Goal: Task Accomplishment & Management: Manage account settings

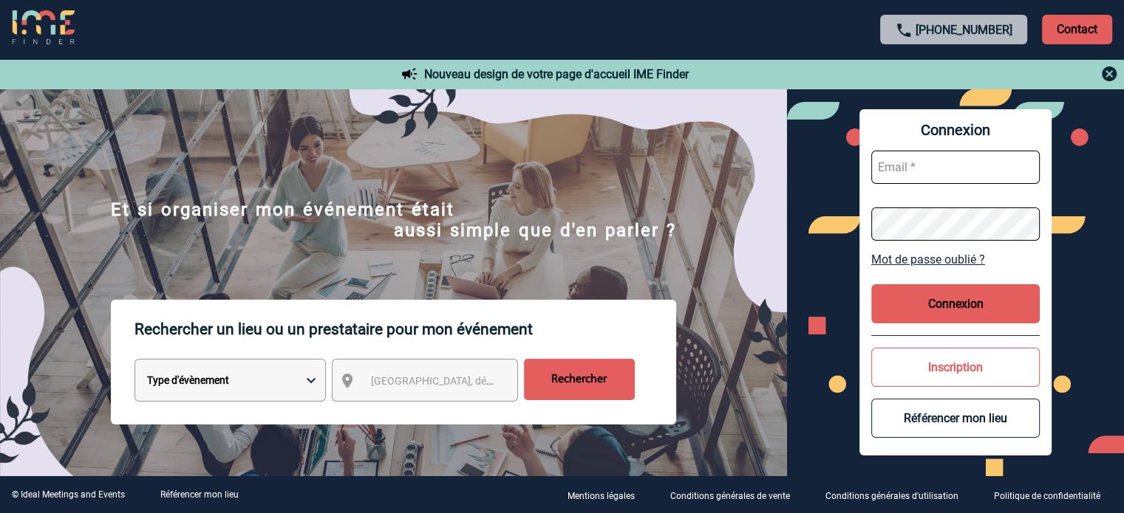
type input "[EMAIL_ADDRESS][DOMAIN_NAME]"
click at [936, 295] on button "Connexion" at bounding box center [955, 303] width 168 height 39
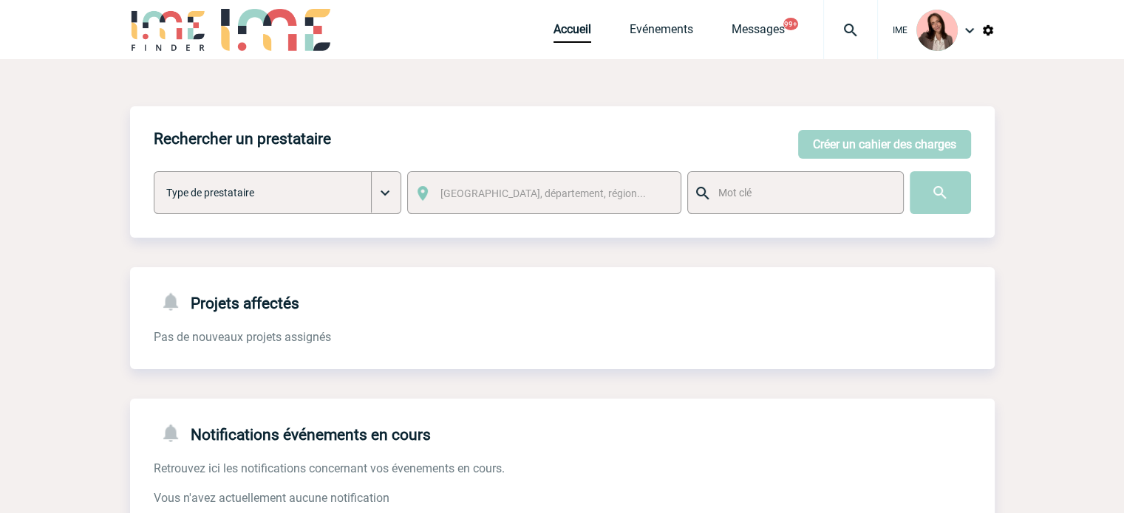
drag, startPoint x: 850, startPoint y: 21, endPoint x: 860, endPoint y: 17, distance: 10.3
click at [850, 21] on img at bounding box center [850, 30] width 53 height 18
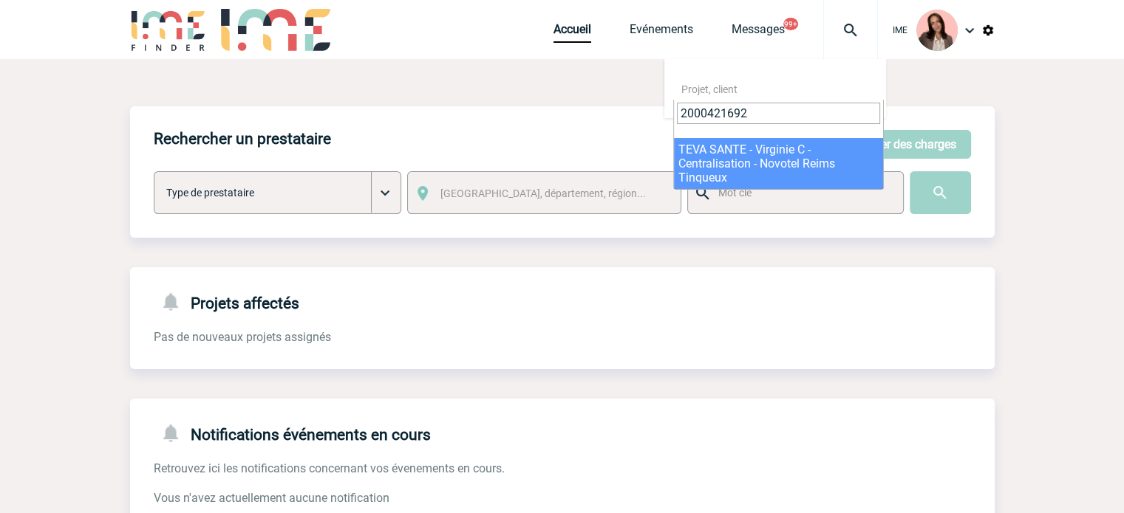
type input "2000421692"
select select "21193"
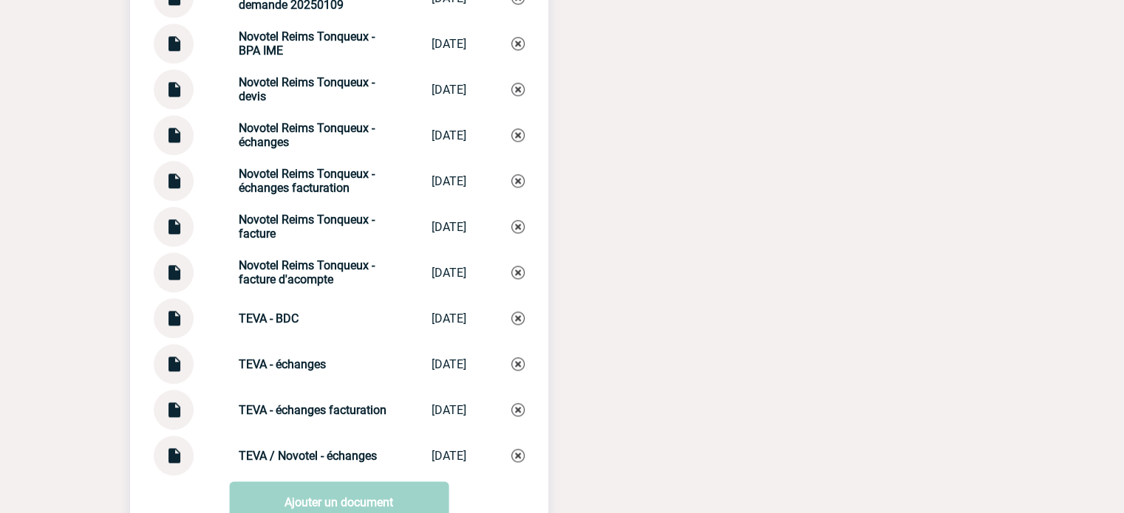
scroll to position [1773, 0]
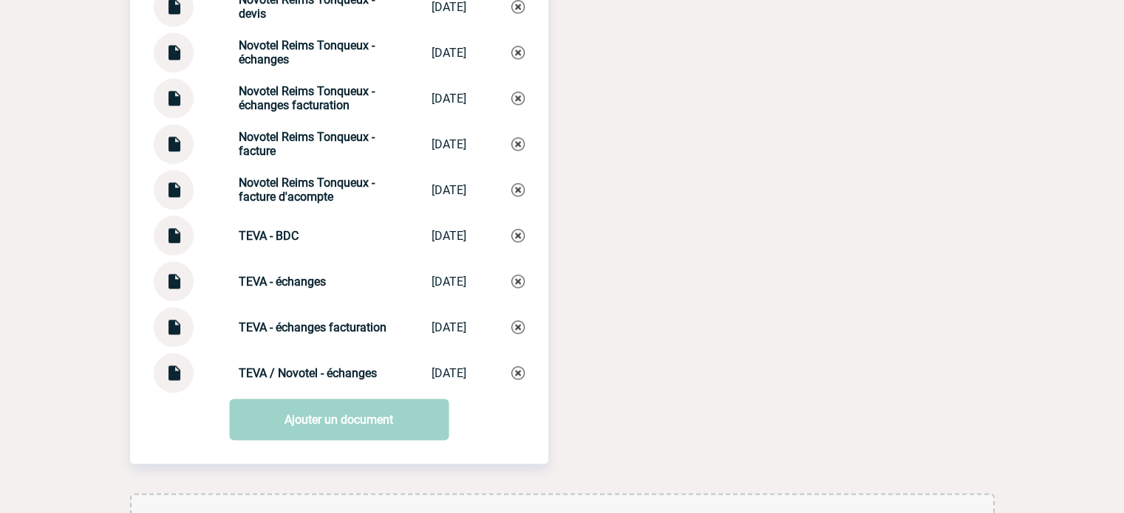
click at [168, 376] on img at bounding box center [173, 367] width 19 height 29
click at [279, 335] on strong "TEVA - échanges facturation" at bounding box center [313, 328] width 148 height 14
drag, startPoint x: 253, startPoint y: 332, endPoint x: 316, endPoint y: 343, distance: 63.6
click at [316, 343] on div "TEVA - échanges facturation TEVA - échange... 23/09/2025" at bounding box center [339, 327] width 371 height 40
copy strong "TEVA - échanges facturation"
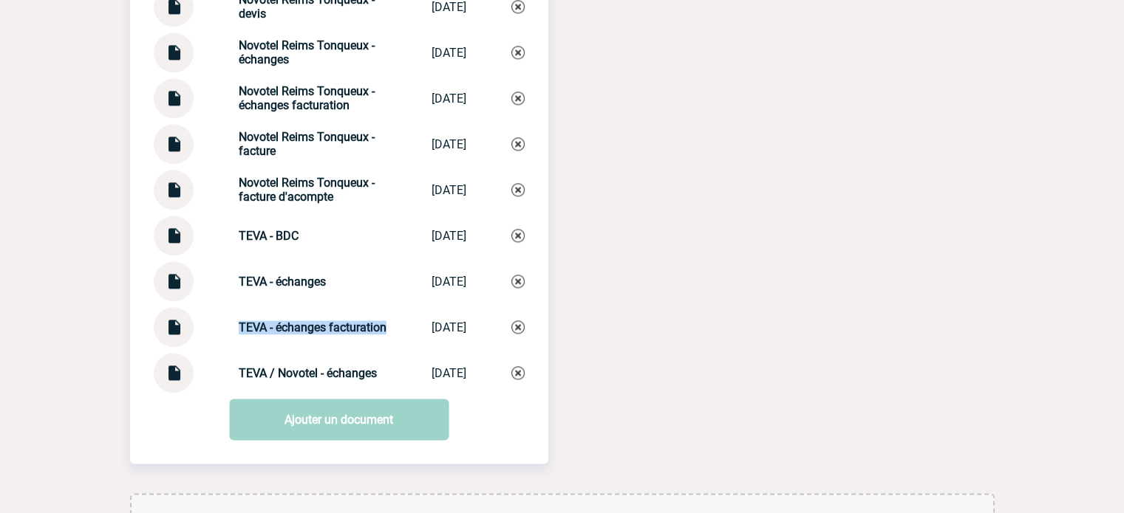
click at [516, 334] on img at bounding box center [517, 327] width 13 height 13
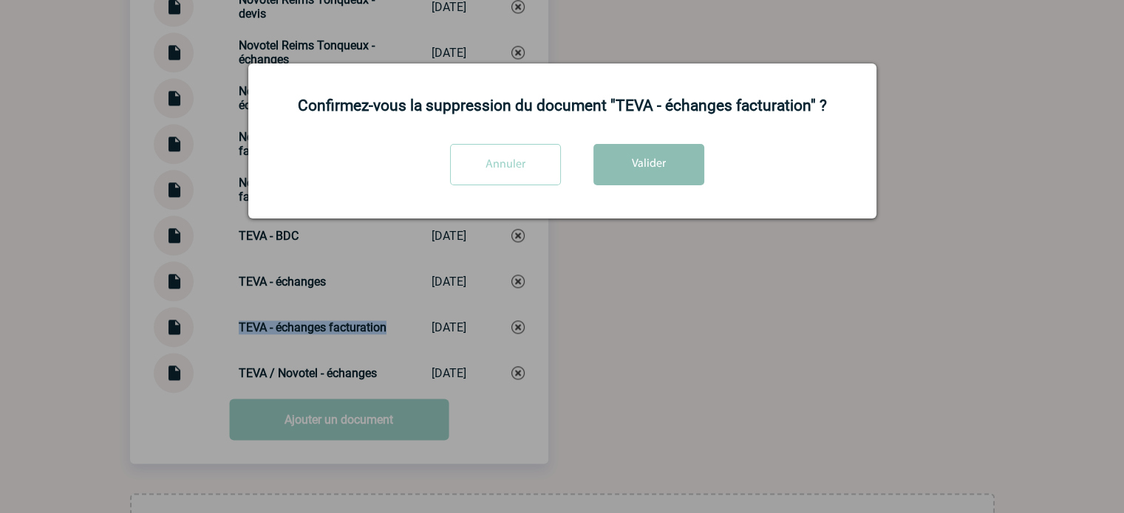
click at [612, 164] on button "Valider" at bounding box center [648, 164] width 111 height 41
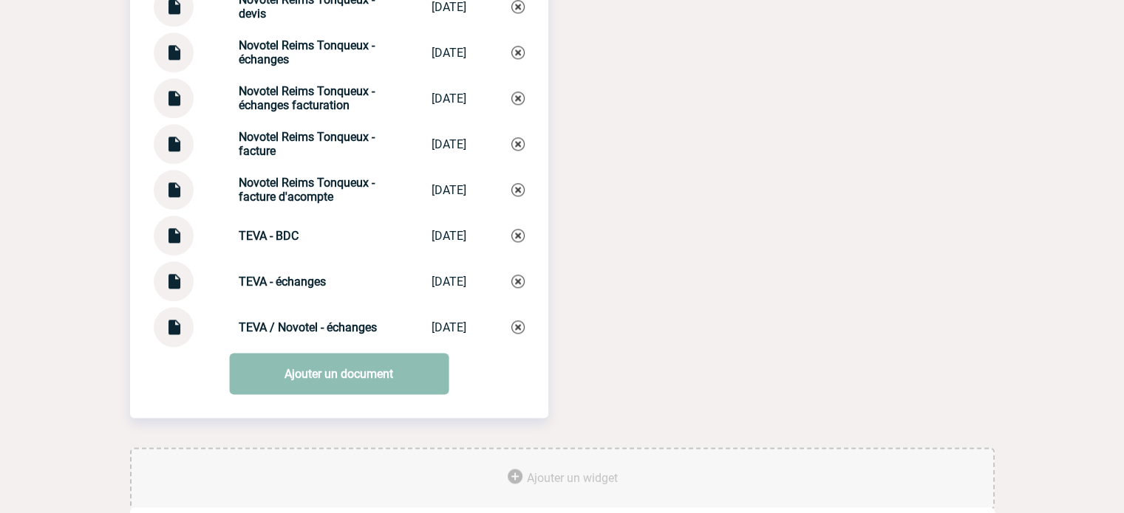
click at [307, 395] on link "Ajouter un document" at bounding box center [338, 373] width 219 height 41
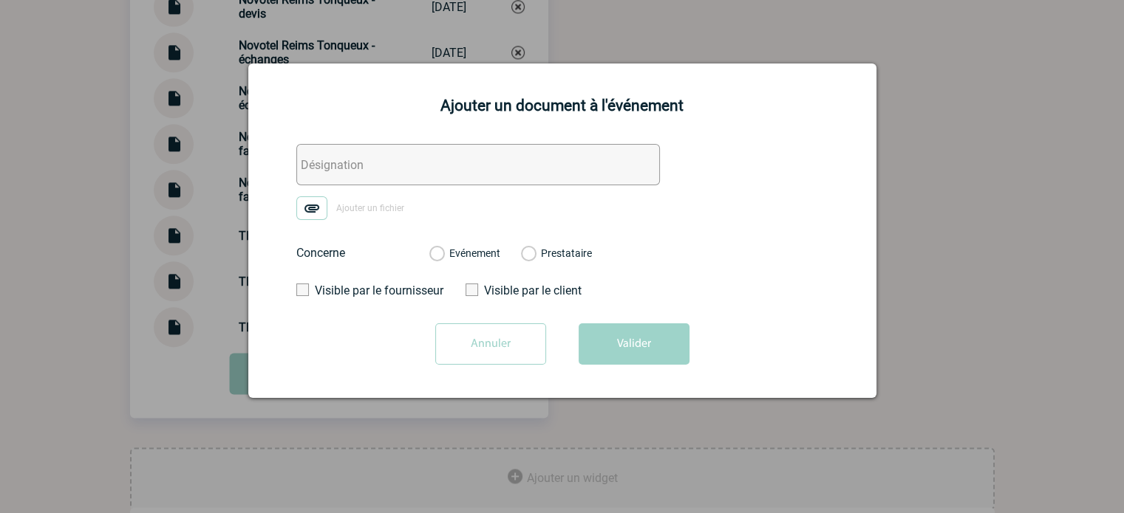
drag, startPoint x: 363, startPoint y: 157, endPoint x: 340, endPoint y: 189, distance: 40.2
click at [363, 157] on input "text" at bounding box center [477, 164] width 363 height 41
paste input "TEVA - échanges facturation"
type input "TEVA - échanges facturation"
click at [310, 203] on img at bounding box center [311, 209] width 31 height 24
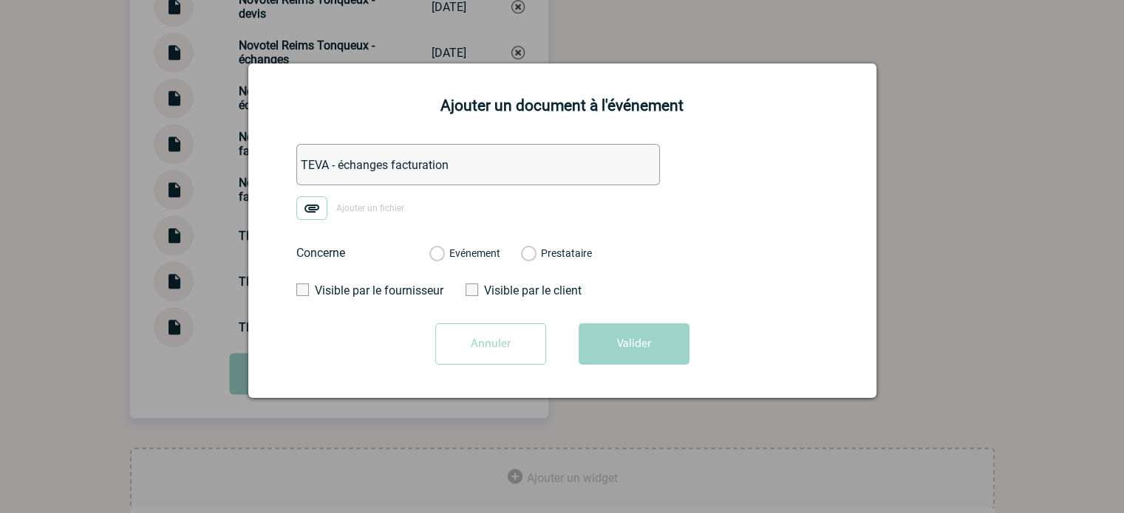
click at [0, 0] on input "Ajouter un fichier" at bounding box center [0, 0] width 0 height 0
click at [482, 242] on div "Evénement Prestataire" at bounding box center [510, 253] width 186 height 38
click at [443, 250] on label "Evénement" at bounding box center [436, 253] width 14 height 13
click at [0, 0] on input "Evénement" at bounding box center [0, 0] width 0 height 0
click at [593, 332] on button "Valider" at bounding box center [633, 344] width 111 height 41
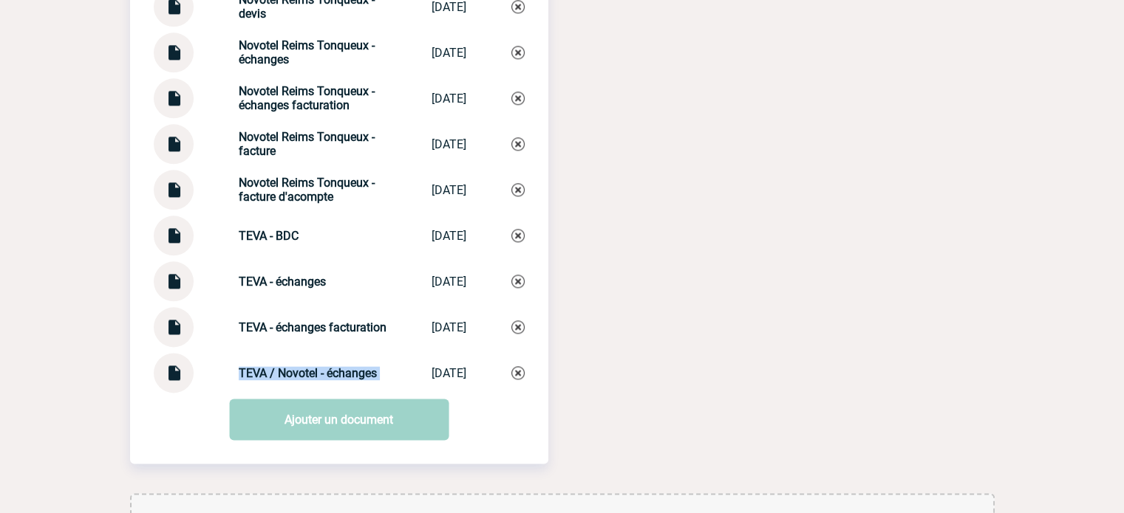
drag, startPoint x: 344, startPoint y: 381, endPoint x: 394, endPoint y: 383, distance: 50.3
click at [394, 381] on div "TEVA / Novotel - échanges TEVA / Novotel ... 22/07/2025" at bounding box center [339, 373] width 371 height 40
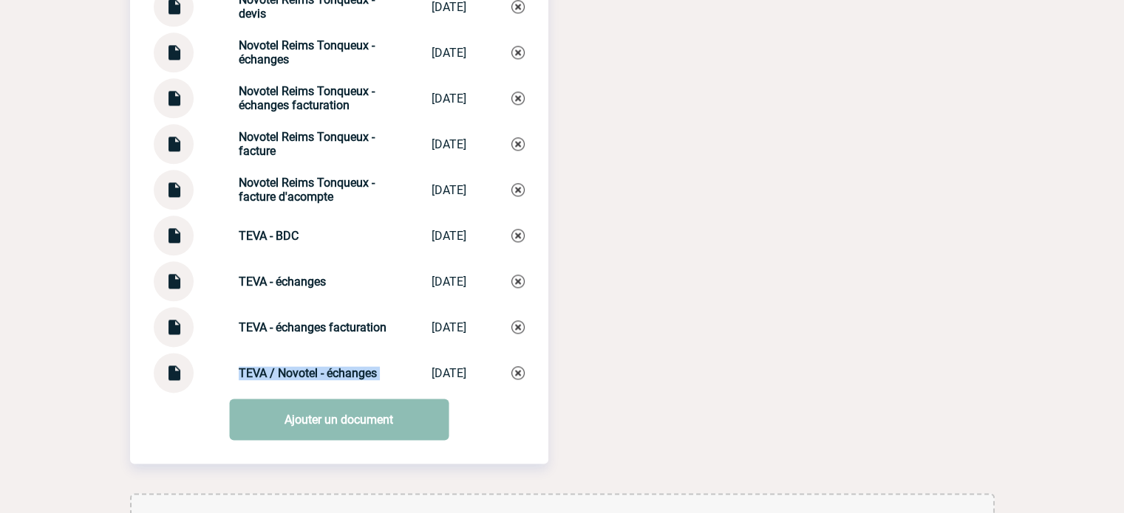
copy div "TEVA / Novotel - échanges TEVA / Novotel ..."
click at [372, 428] on link "Ajouter un document" at bounding box center [338, 419] width 219 height 41
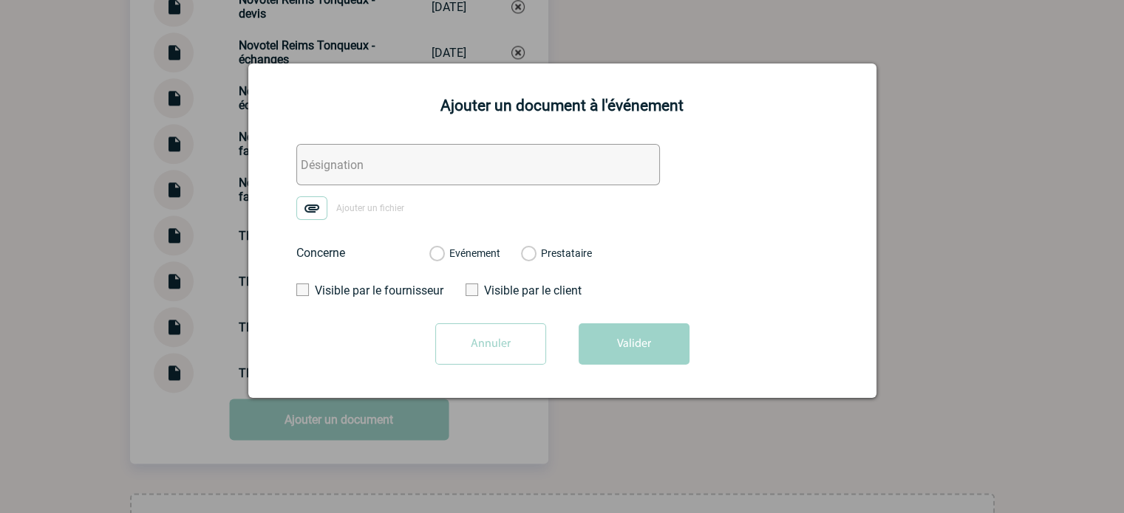
click at [376, 163] on input "text" at bounding box center [477, 164] width 363 height 41
paste input "TEVA / Novotel - échanges"
type input "TEVA / Novotel - échanges facturation"
click at [318, 212] on img at bounding box center [311, 209] width 31 height 24
click at [0, 0] on input "Ajouter un fichier" at bounding box center [0, 0] width 0 height 0
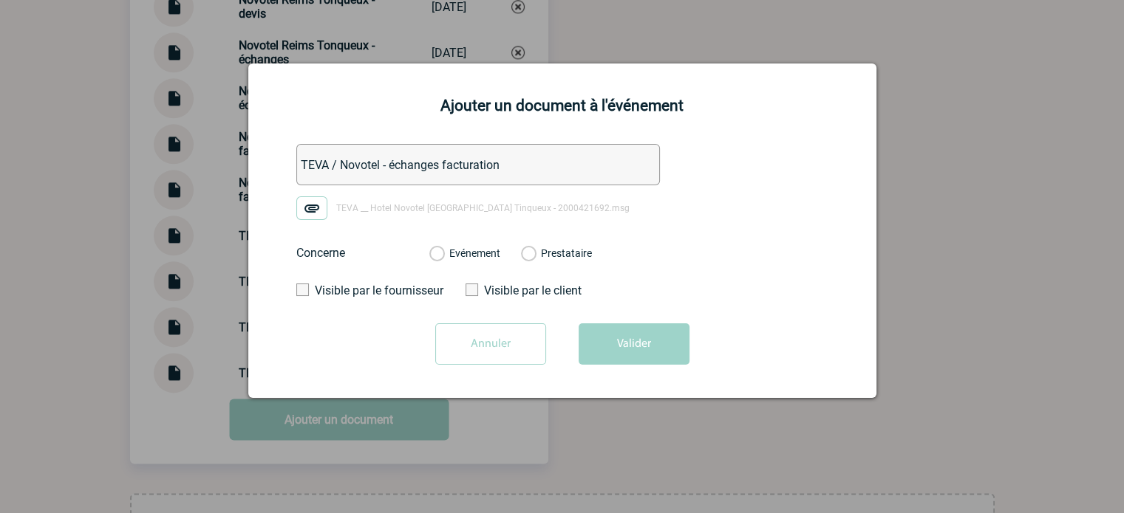
click at [443, 256] on label "Evénement" at bounding box center [436, 253] width 14 height 13
click at [0, 0] on input "Evénement" at bounding box center [0, 0] width 0 height 0
click at [629, 353] on button "Valider" at bounding box center [633, 344] width 111 height 41
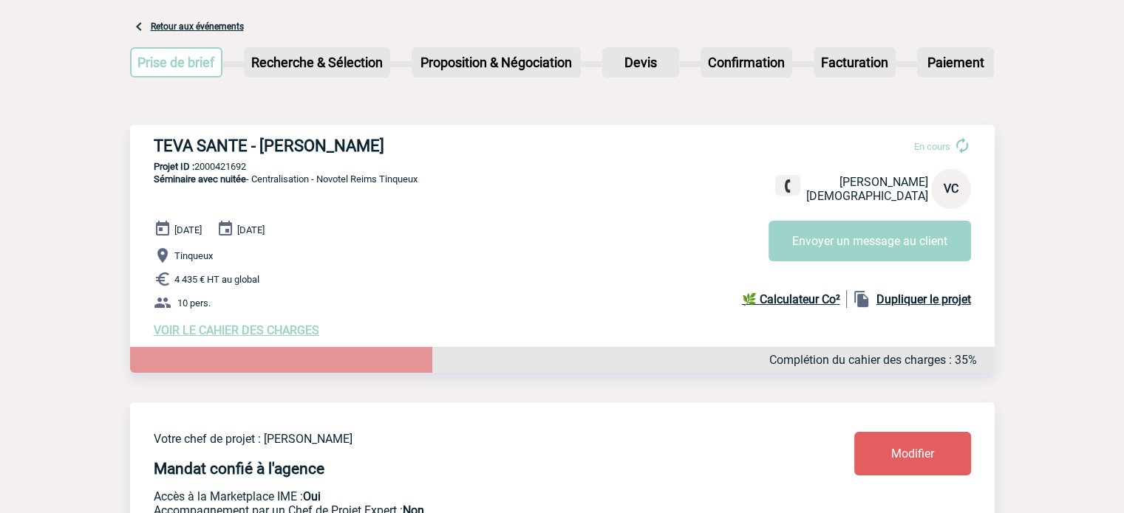
scroll to position [0, 0]
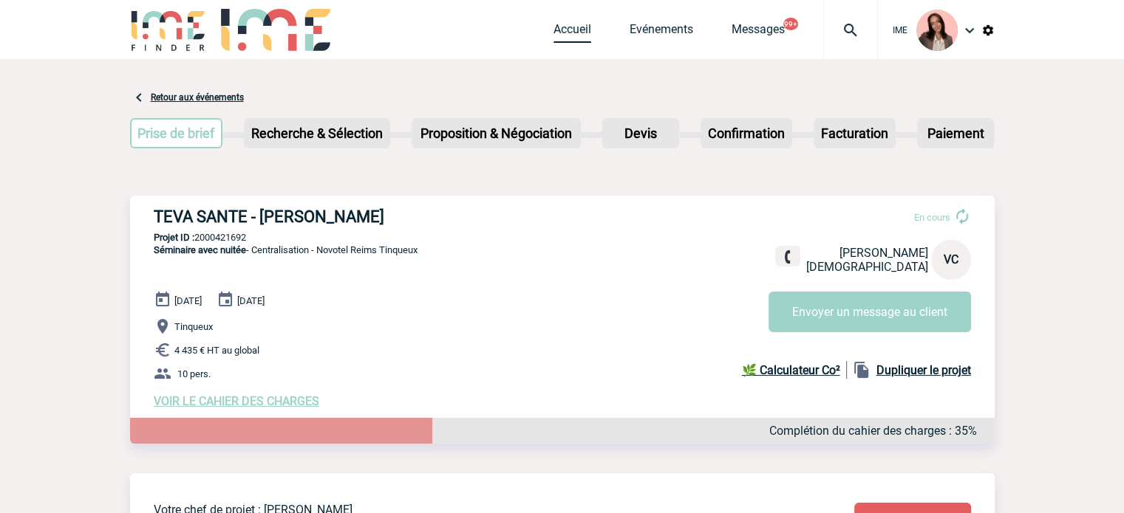
click at [572, 26] on link "Accueil" at bounding box center [572, 32] width 38 height 21
